Goal: Information Seeking & Learning: Learn about a topic

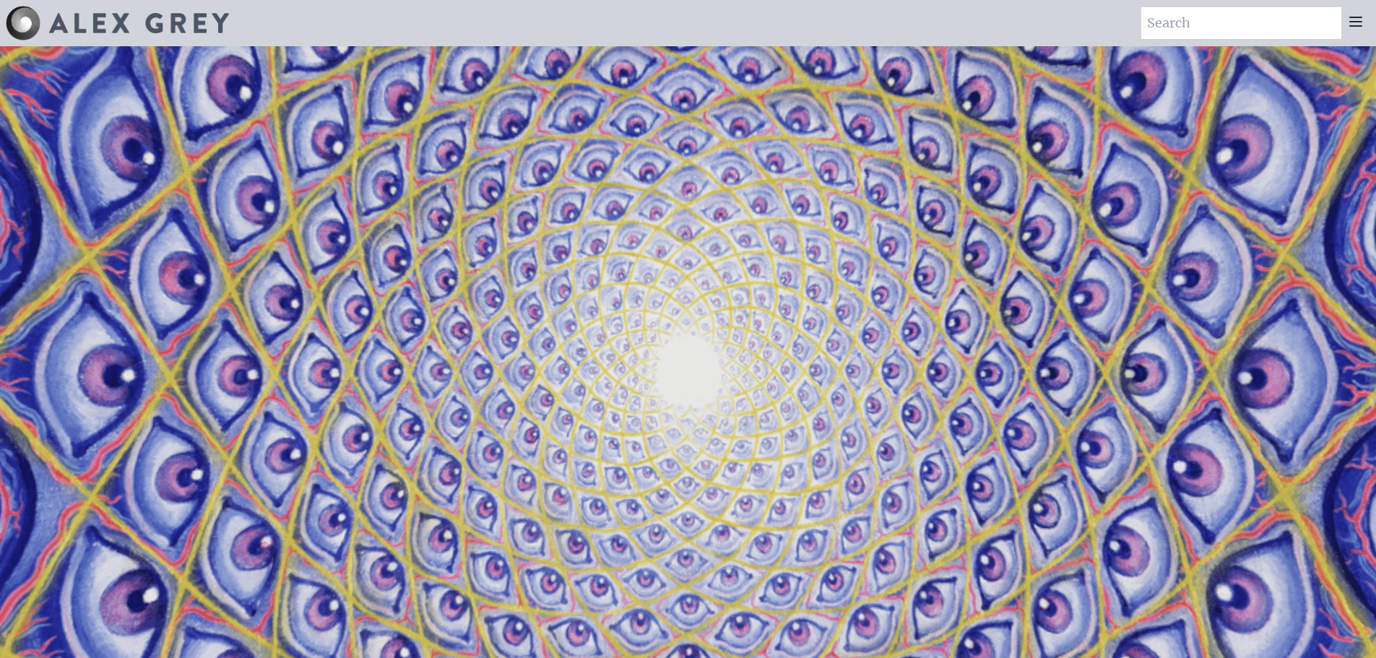
click at [1360, 17] on icon at bounding box center [1356, 21] width 12 height 9
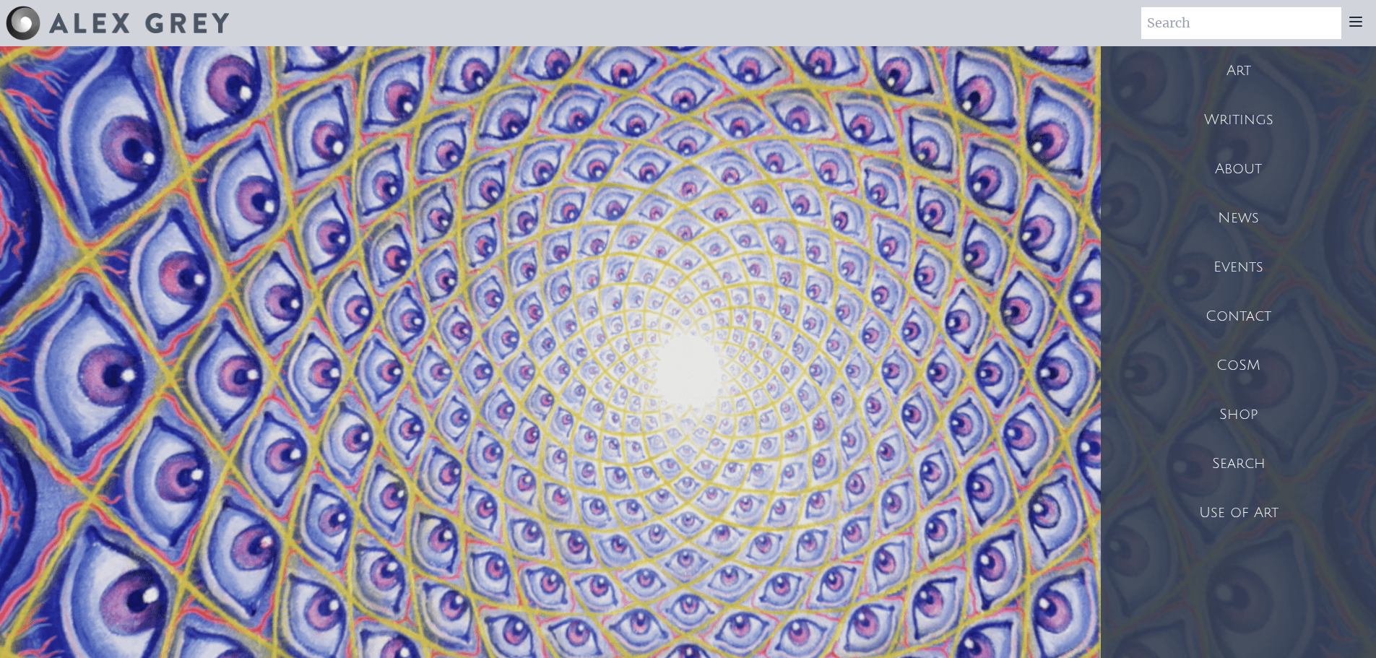
click at [1248, 74] on div "Art" at bounding box center [1237, 70] width 275 height 49
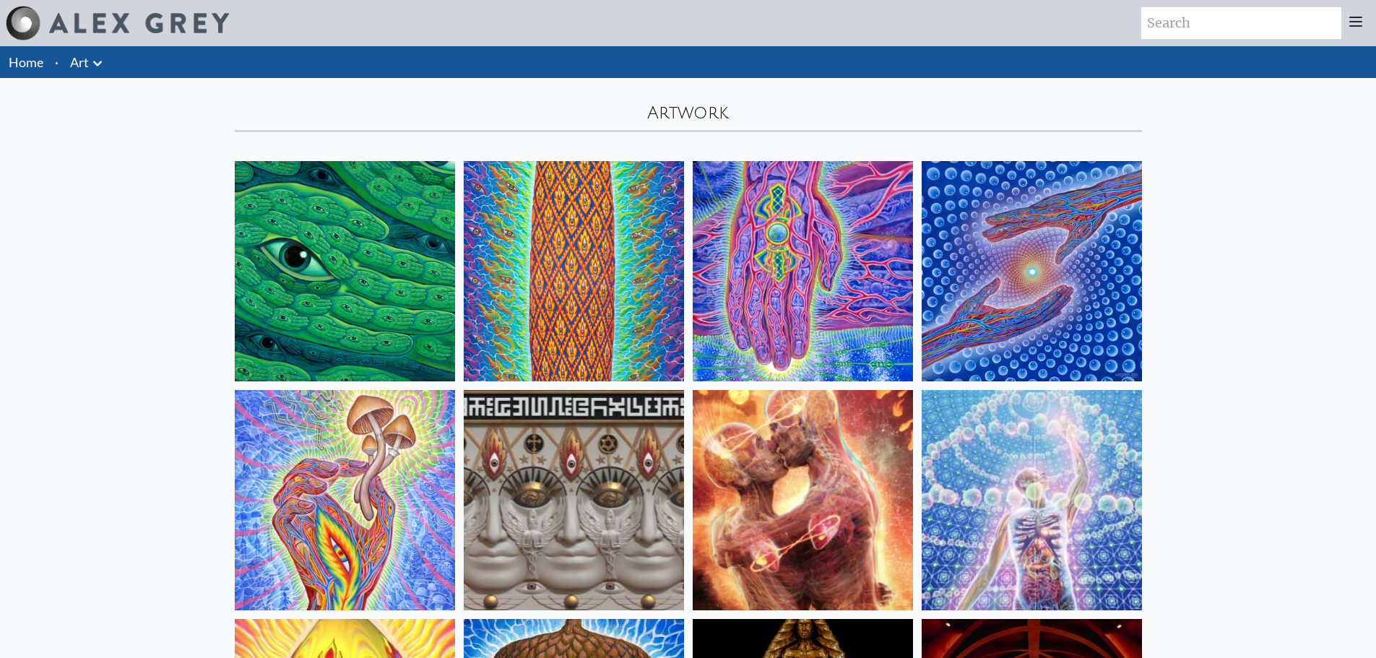
click at [791, 279] on img at bounding box center [803, 271] width 220 height 220
click at [378, 273] on img at bounding box center [345, 271] width 220 height 220
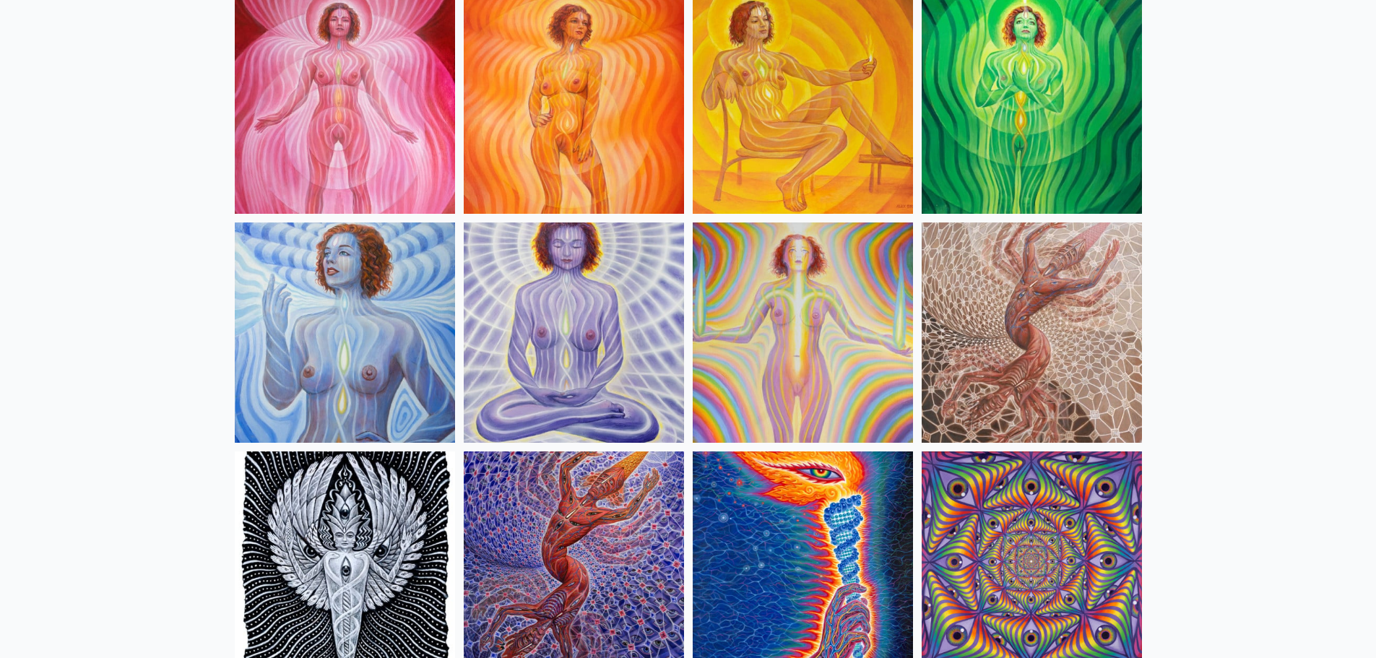
scroll to position [1300, 0]
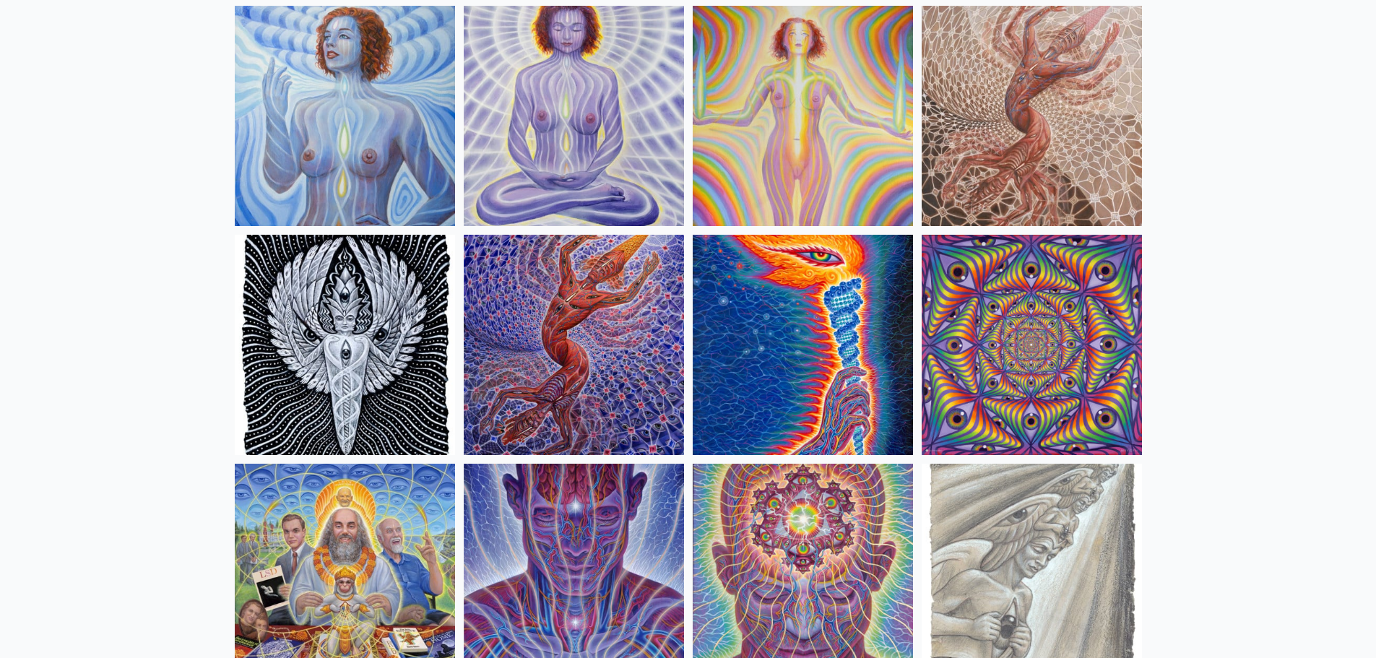
click at [585, 354] on img at bounding box center [574, 345] width 220 height 220
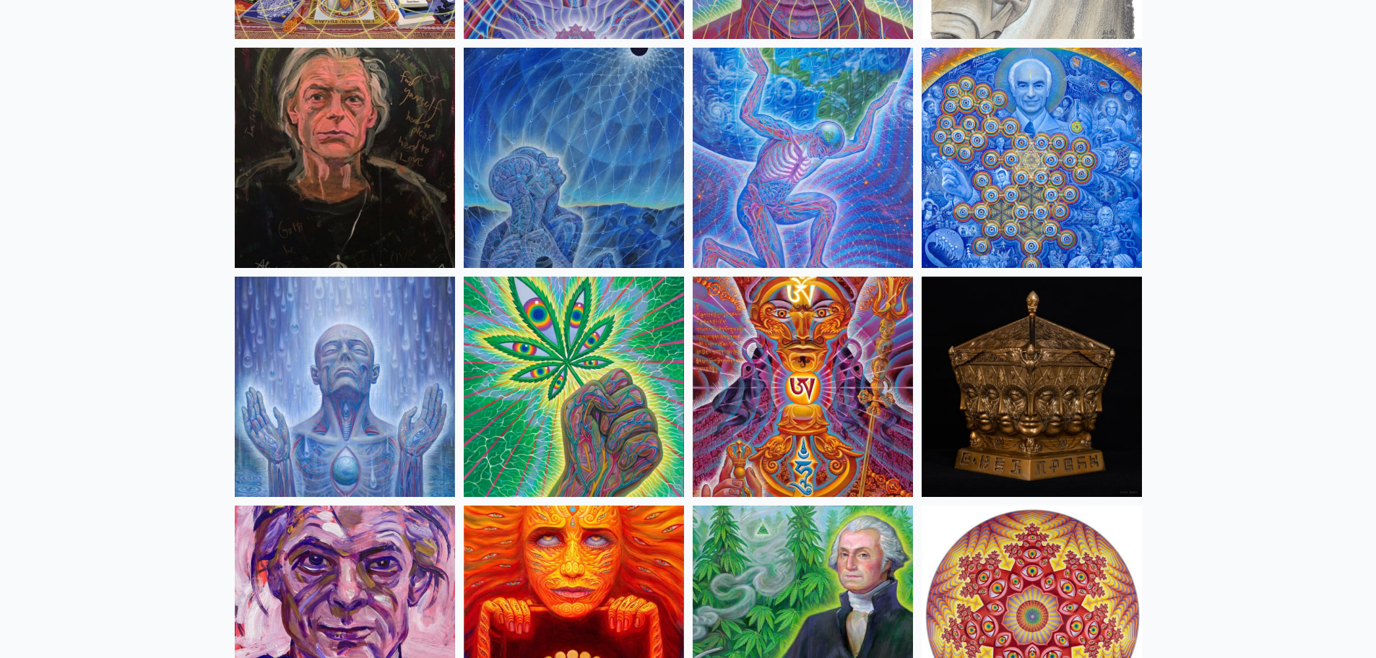
scroll to position [1950, 0]
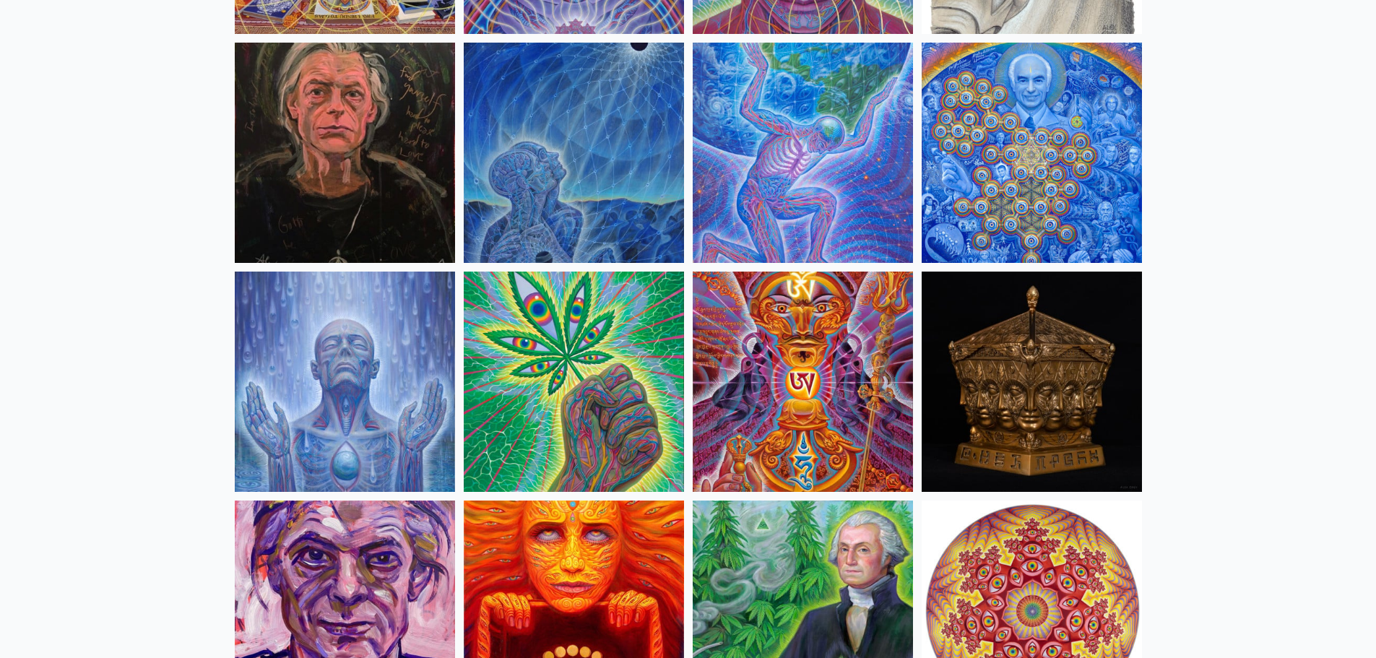
click at [607, 388] on img at bounding box center [574, 382] width 220 height 220
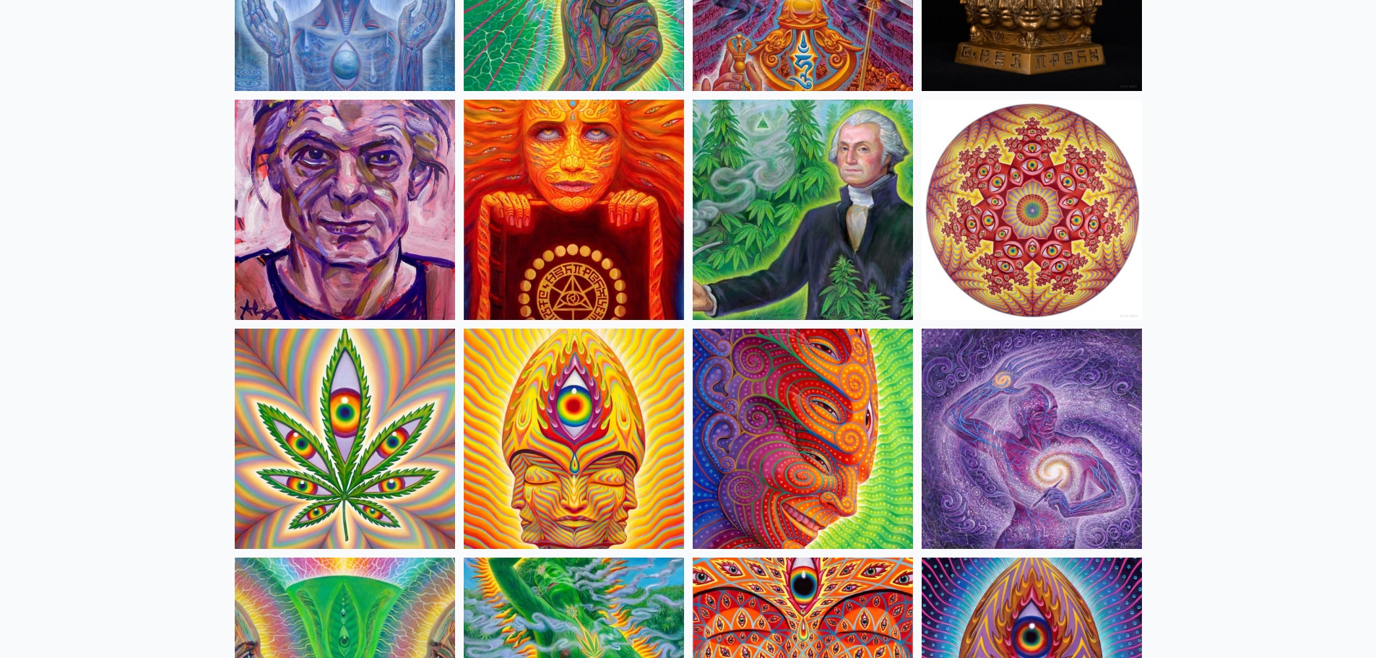
scroll to position [2166, 0]
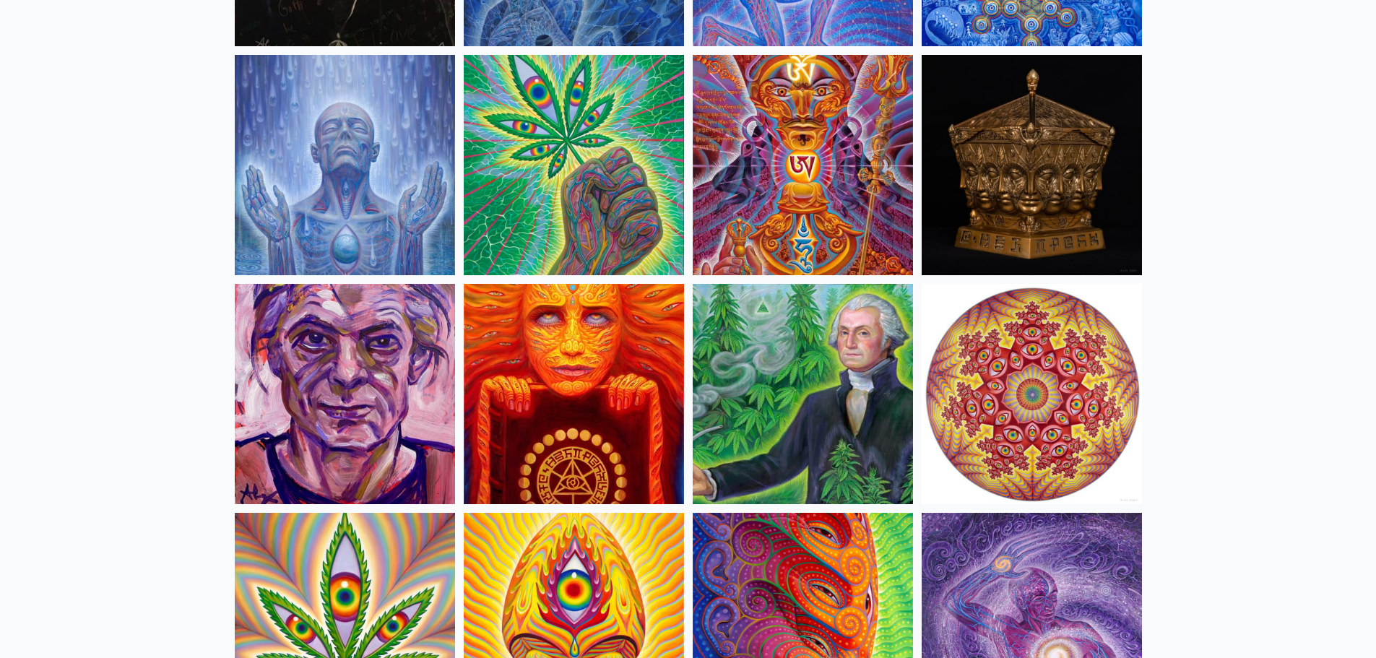
click at [541, 355] on img at bounding box center [574, 394] width 220 height 220
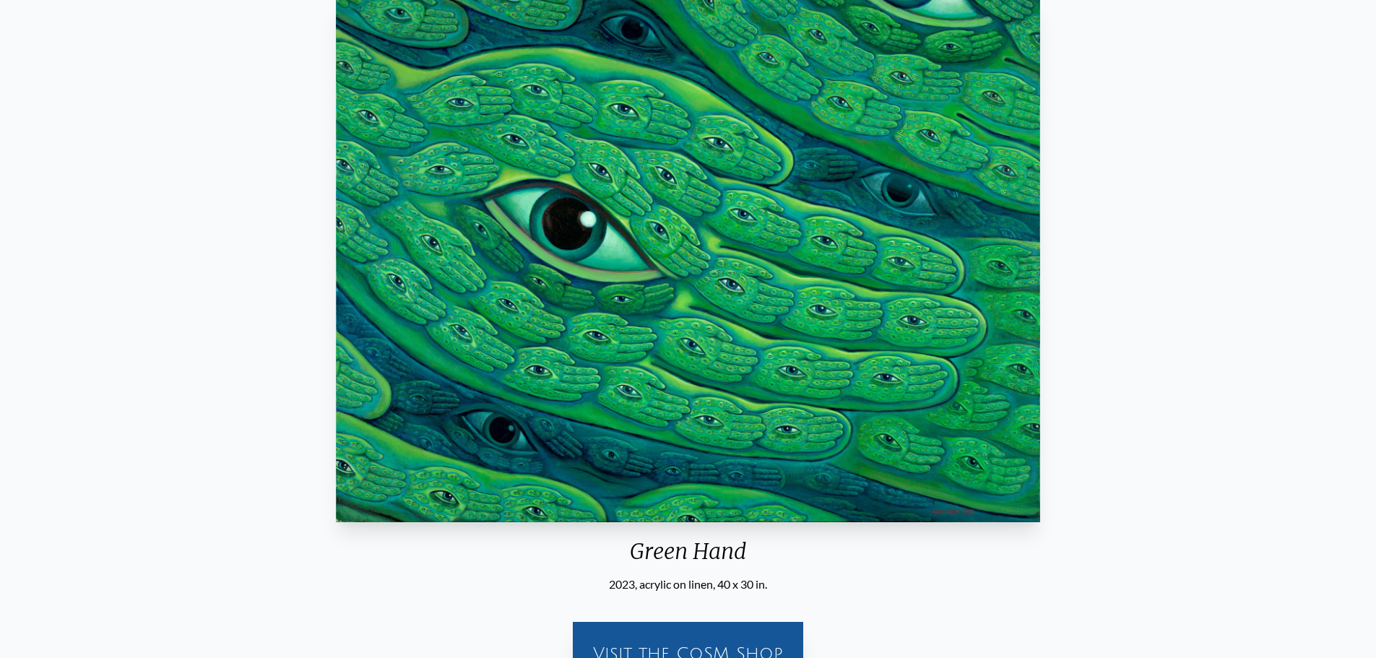
scroll to position [360, 0]
